Goal: Information Seeking & Learning: Learn about a topic

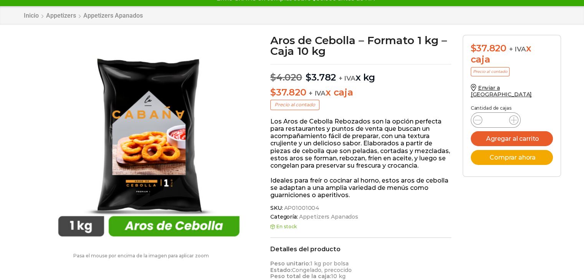
scroll to position [59, 0]
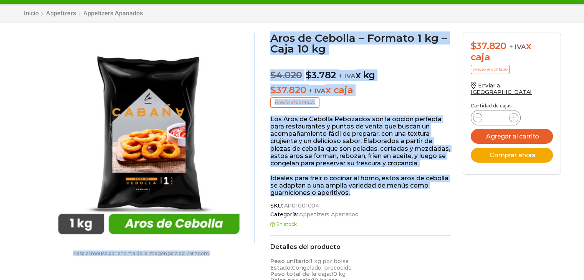
drag, startPoint x: 358, startPoint y: 192, endPoint x: 260, endPoint y: 114, distance: 125.2
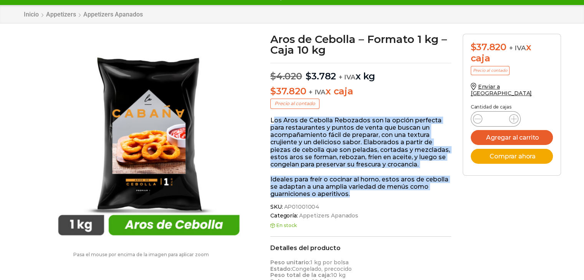
drag, startPoint x: 351, startPoint y: 195, endPoint x: 273, endPoint y: 119, distance: 109.4
click at [273, 119] on div "Los Aros de Cebolla Rebozados son la opción perfecta para restaurantes y puntos…" at bounding box center [360, 157] width 181 height 81
click at [303, 154] on p "Los Aros de Cebolla Rebozados son la opción perfecta para restaurantes y puntos…" at bounding box center [360, 142] width 181 height 51
drag, startPoint x: 350, startPoint y: 192, endPoint x: 266, endPoint y: 117, distance: 112.0
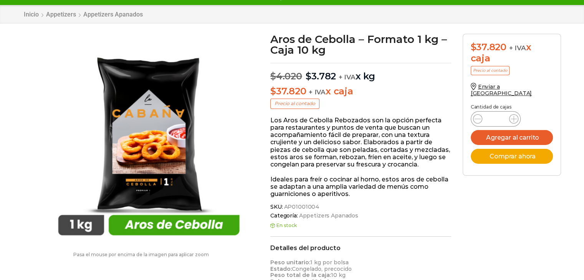
click at [380, 210] on span "SKU: AP01001004" at bounding box center [360, 207] width 181 height 7
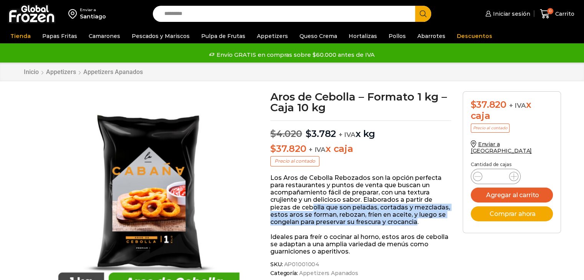
drag, startPoint x: 418, startPoint y: 220, endPoint x: 311, endPoint y: 205, distance: 108.1
click at [311, 205] on p "Los Aros de Cebolla Rebozados son la opción perfecta para restaurantes y puntos…" at bounding box center [360, 199] width 181 height 51
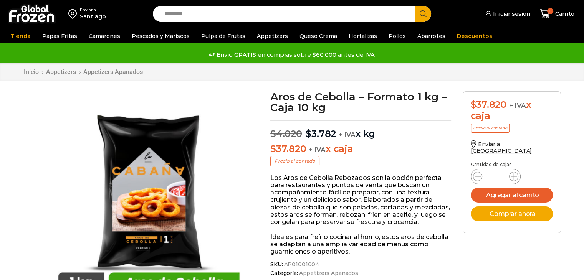
click at [385, 137] on p "$ 4.020 Original price was: $4.020. $ 3.782 Current price is: $3.782. + IVA x kg" at bounding box center [360, 130] width 181 height 19
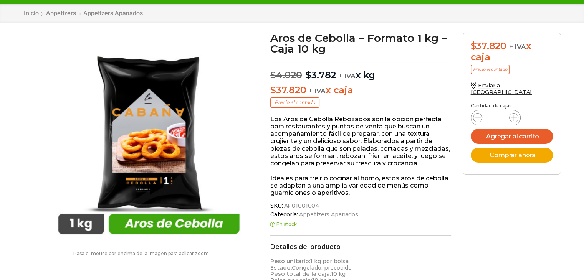
scroll to position [73, 0]
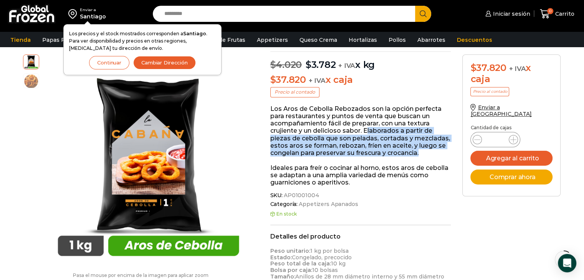
drag, startPoint x: 367, startPoint y: 127, endPoint x: 427, endPoint y: 154, distance: 65.0
click at [427, 154] on p "Los Aros de Cebolla Rebozados son la opción perfecta para restaurantes y puntos…" at bounding box center [360, 130] width 181 height 51
copy p "laborados a partir de piezas de cebolla que son peladas, cortadas y mezcladas, …"
click at [427, 154] on p "Los Aros de Cebolla Rebozados son la opción perfecta para restaurantes y puntos…" at bounding box center [360, 130] width 181 height 51
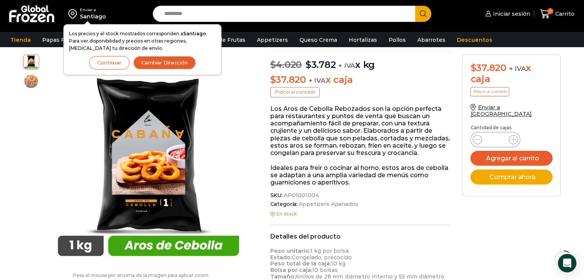
click at [104, 60] on button "Continuar" at bounding box center [109, 62] width 40 height 13
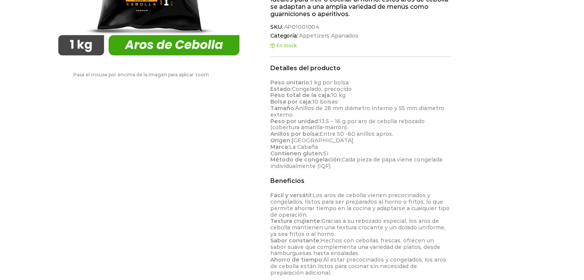
scroll to position [228, 0]
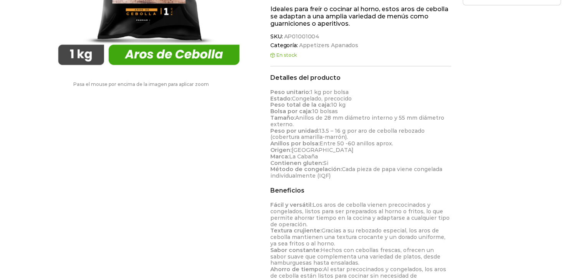
click at [439, 108] on p "Peso unitario: 1 kg por bolsa Estado: Congelado, precocido Peso total de la caj…" at bounding box center [360, 134] width 181 height 90
drag, startPoint x: 270, startPoint y: 92, endPoint x: 407, endPoint y: 175, distance: 159.7
click at [407, 175] on p "Peso unitario: 1 kg por bolsa Estado: Congelado, precocido Peso total de la caj…" at bounding box center [360, 134] width 181 height 90
copy p "Peso unitario: 1 kg por bolsa Estado: Congelado, precocido Peso total de la caj…"
click at [407, 175] on p "Peso unitario: 1 kg por bolsa Estado: Congelado, precocido Peso total de la caj…" at bounding box center [360, 134] width 181 height 90
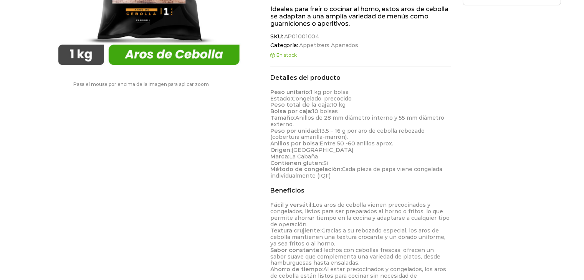
click at [407, 175] on p "Peso unitario: 1 kg por bolsa Estado: Congelado, precocido Peso total de la caj…" at bounding box center [360, 134] width 181 height 90
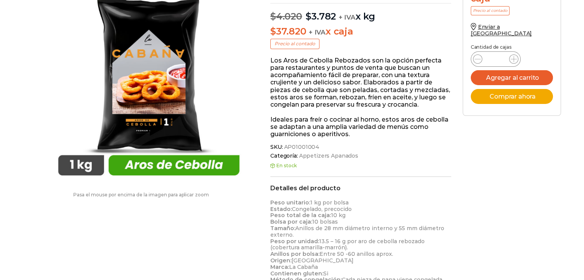
scroll to position [90, 0]
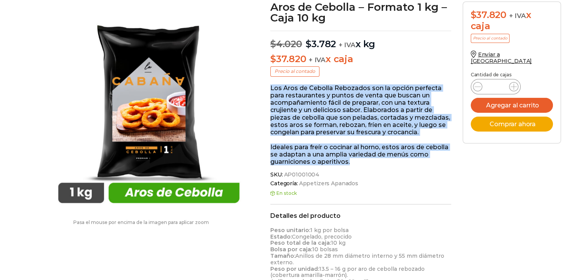
drag, startPoint x: 271, startPoint y: 88, endPoint x: 356, endPoint y: 163, distance: 114.0
click at [356, 163] on div "Los Aros de Cebolla Rebozados son la opción perfecta para restaurantes y puntos…" at bounding box center [360, 124] width 181 height 81
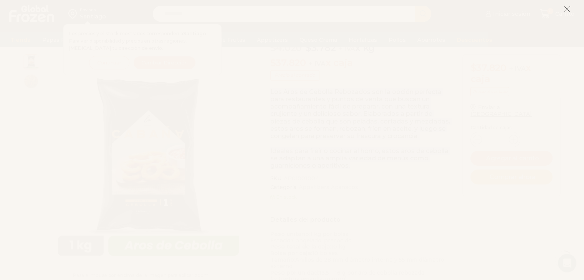
click at [566, 10] on icon at bounding box center [567, 9] width 7 height 7
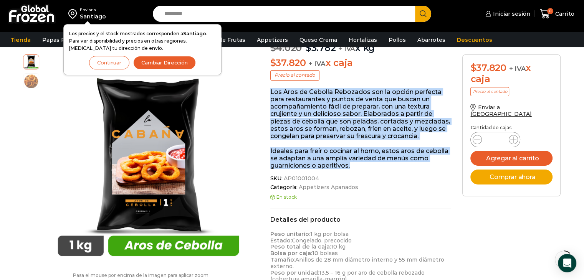
click at [115, 61] on button "Continuar" at bounding box center [109, 62] width 40 height 13
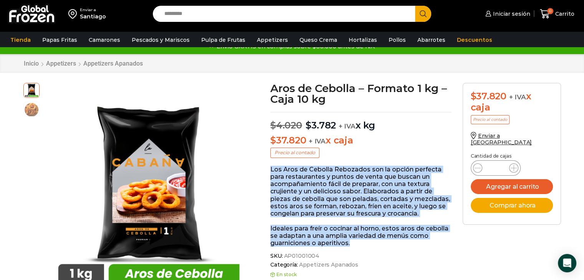
scroll to position [1, 0]
